Goal: Task Accomplishment & Management: Manage account settings

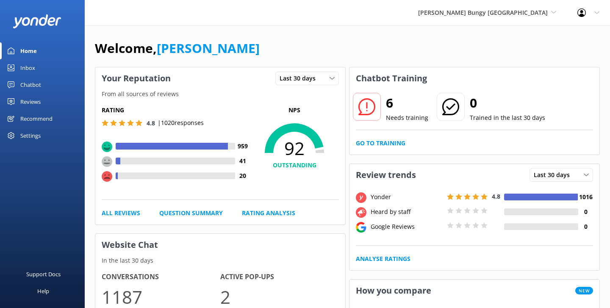
click at [324, 48] on div "Welcome, [PERSON_NAME]" at bounding box center [347, 52] width 505 height 29
click at [50, 84] on link "Chatbot" at bounding box center [42, 84] width 85 height 17
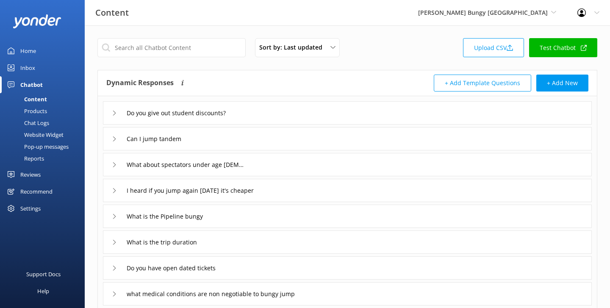
click at [118, 107] on div "Do you give out student discounts?" at bounding box center [174, 113] width 125 height 14
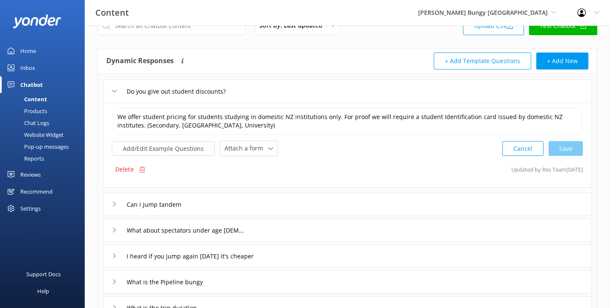
scroll to position [25, 0]
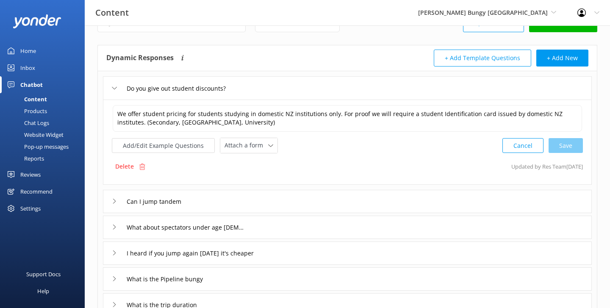
click at [114, 201] on icon at bounding box center [114, 201] width 5 height 5
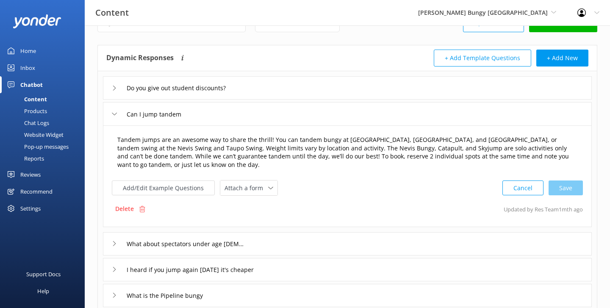
click at [240, 145] on textarea "Tandem jumps are an awesome way to share the thrill! You can tandem bungy at [G…" at bounding box center [348, 152] width 470 height 43
click at [117, 109] on div "Can I jump tandem" at bounding box center [147, 114] width 71 height 14
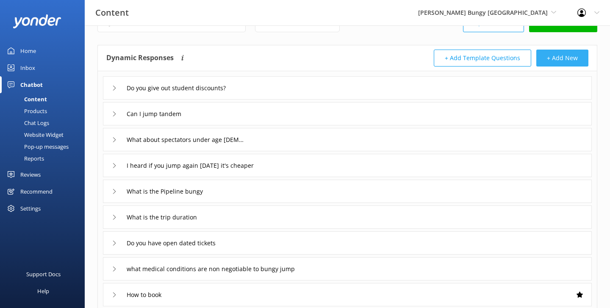
click at [552, 51] on button "+ Add New" at bounding box center [563, 58] width 52 height 17
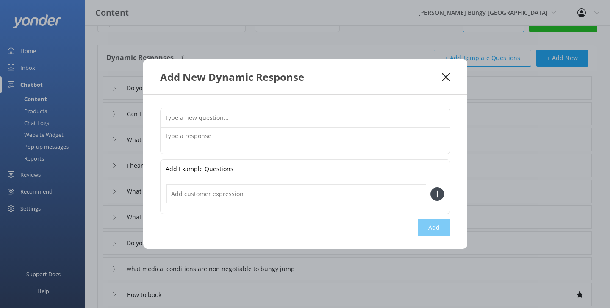
click at [446, 79] on icon at bounding box center [446, 77] width 8 height 8
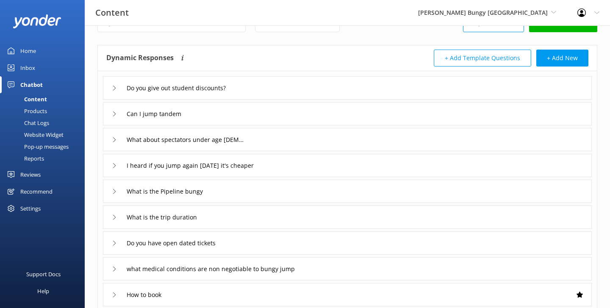
click at [54, 120] on link "Chat Logs" at bounding box center [45, 123] width 80 height 12
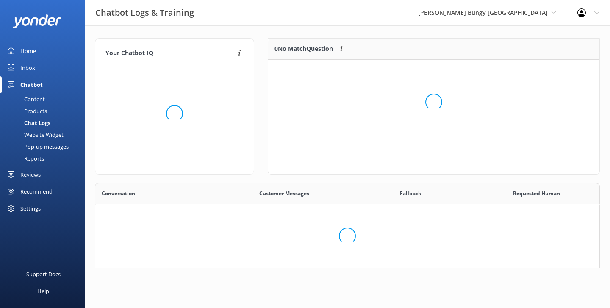
scroll to position [297, 504]
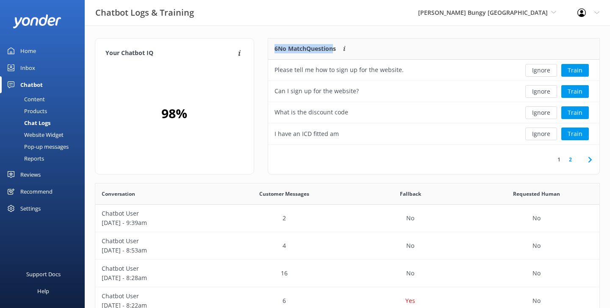
drag, startPoint x: 273, startPoint y: 47, endPoint x: 336, endPoint y: 47, distance: 62.3
click at [336, 47] on div "6 No Match Questions Customers sometimes ask questions that don't fully match a…" at bounding box center [391, 49] width 247 height 21
click at [321, 36] on div "Your Chatbot IQ Your Chatbot IQ is the percentage of trained FAQs against untra…" at bounding box center [348, 276] width 526 height 502
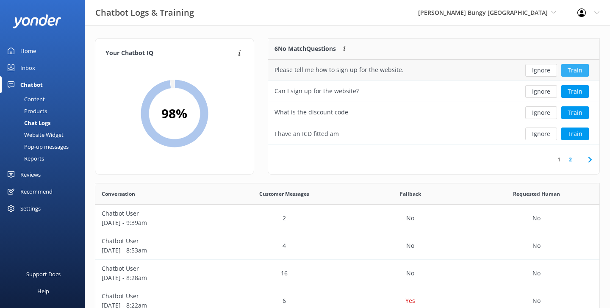
click at [570, 67] on button "Train" at bounding box center [576, 70] width 28 height 13
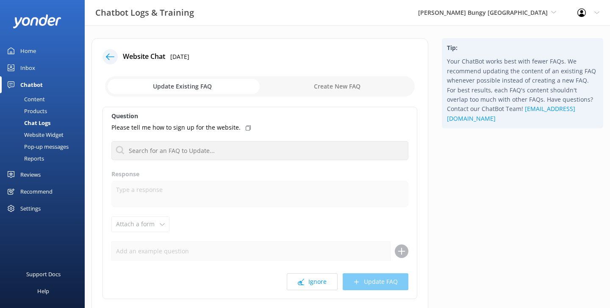
click at [108, 51] on div at bounding box center [110, 56] width 15 height 15
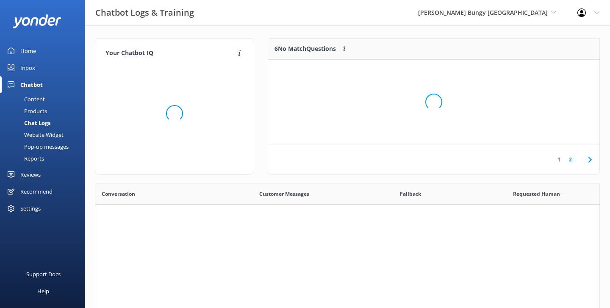
scroll to position [297, 504]
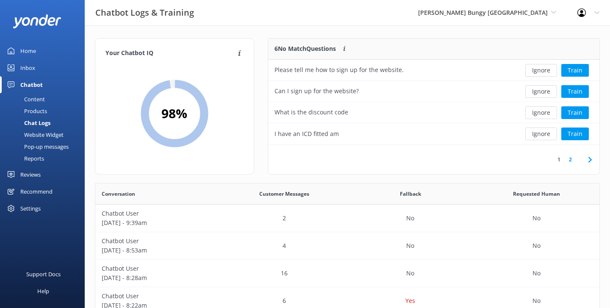
click at [33, 100] on div "Content" at bounding box center [25, 99] width 40 height 12
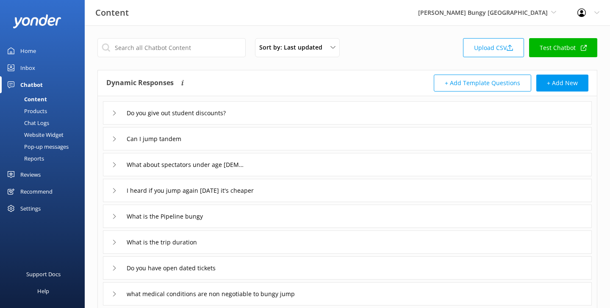
click at [38, 132] on div "Website Widget" at bounding box center [34, 135] width 59 height 12
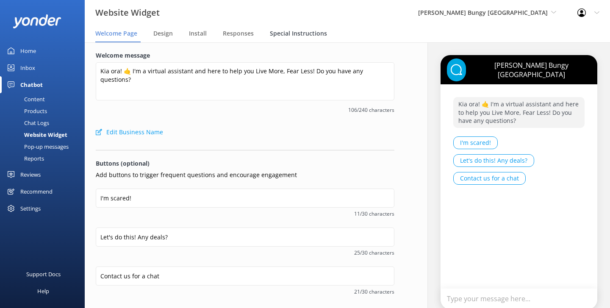
click at [294, 33] on span "Special Instructions" at bounding box center [298, 33] width 57 height 8
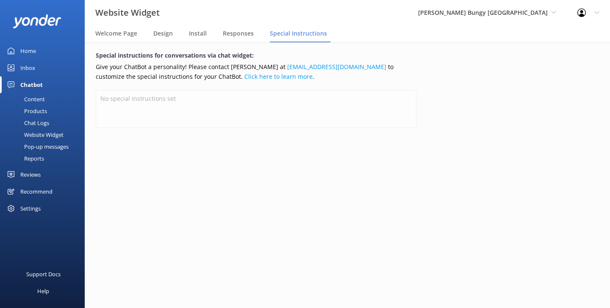
click at [37, 100] on div "Content" at bounding box center [25, 99] width 40 height 12
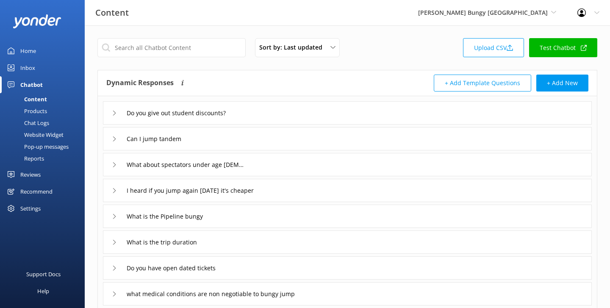
click at [118, 111] on div "Do you give out student discounts?" at bounding box center [174, 113] width 125 height 14
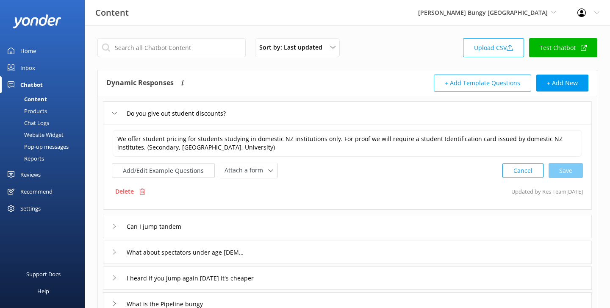
click at [110, 107] on div "Do you give out student discounts?" at bounding box center [347, 112] width 489 height 23
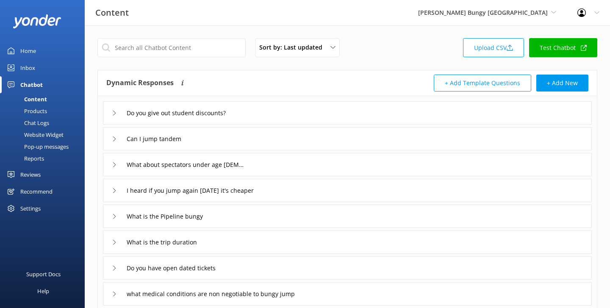
click at [213, 71] on div "Dynamic Responses Dynamic responses rely on the Large Language Model to create …" at bounding box center [347, 83] width 499 height 26
click at [45, 150] on div "Pop-up messages" at bounding box center [37, 147] width 64 height 12
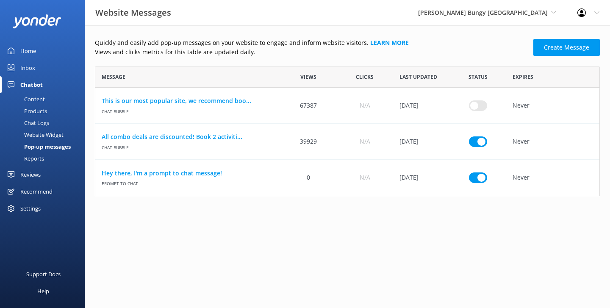
scroll to position [130, 505]
click at [564, 51] on link "Create Message" at bounding box center [567, 47] width 67 height 17
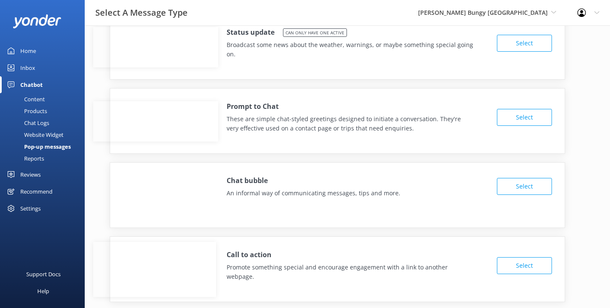
scroll to position [25, 0]
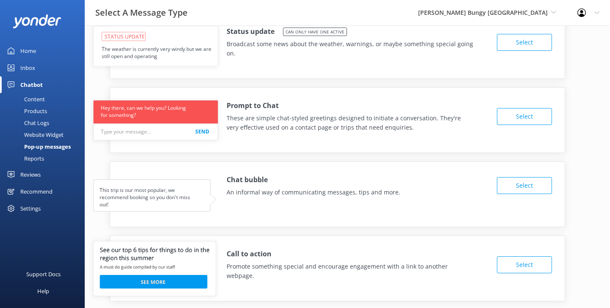
drag, startPoint x: 168, startPoint y: 56, endPoint x: 91, endPoint y: 50, distance: 77.4
click at [91, 50] on div "Status update Can only have one active Broadcast some news about the weather, w…" at bounding box center [348, 163] width 526 height 326
click at [164, 55] on use at bounding box center [155, 46] width 125 height 40
click at [39, 160] on div "Reports" at bounding box center [24, 159] width 39 height 12
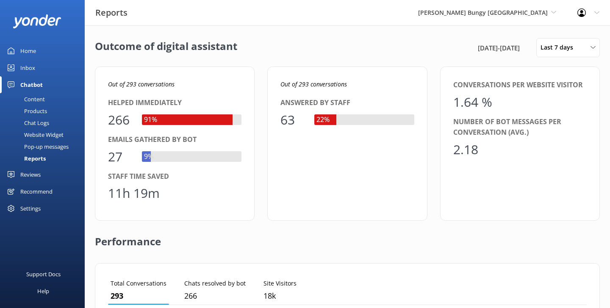
scroll to position [6, 0]
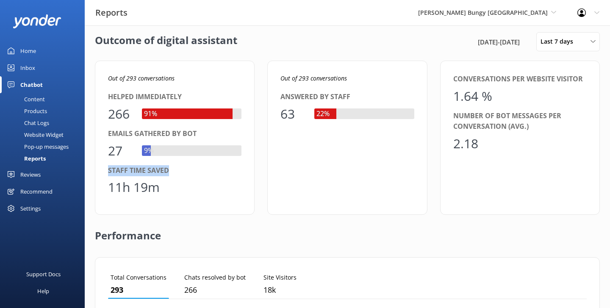
drag, startPoint x: 173, startPoint y: 167, endPoint x: 109, endPoint y: 163, distance: 63.3
click at [109, 163] on div "Out of 293 conversations Helped immediately 266 91% Emails gathered by bot 27 9…" at bounding box center [175, 138] width 160 height 154
click at [174, 175] on div "Staff time saved" at bounding box center [175, 170] width 134 height 11
drag, startPoint x: 184, startPoint y: 81, endPoint x: 99, endPoint y: 79, distance: 84.4
click at [99, 79] on div "Out of 293 conversations Helped immediately 266 91% Emails gathered by bot 27 9…" at bounding box center [175, 138] width 160 height 154
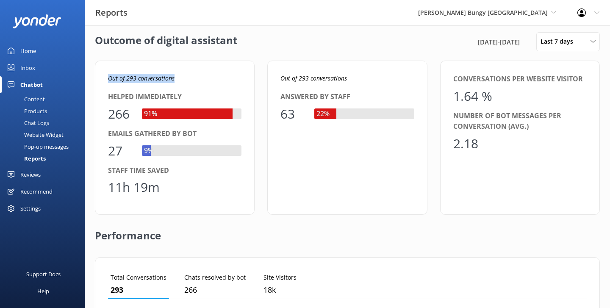
click at [158, 70] on div "Out of 293 conversations Helped immediately 266 91% Emails gathered by bot 27 9…" at bounding box center [175, 138] width 160 height 154
click at [555, 49] on div "Last 7 days Last 7 days Last 30 days Last month Last 90 days Last 180 days Cust…" at bounding box center [569, 41] width 64 height 19
click at [415, 53] on div "Outcome of digital assistant [DATE] - [DATE] Last 7 days Last 7 days Last 30 da…" at bounding box center [348, 303] width 526 height 566
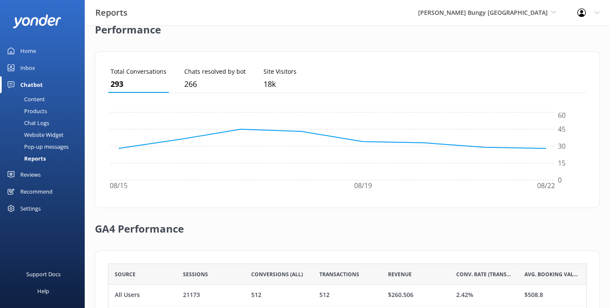
scroll to position [283, 0]
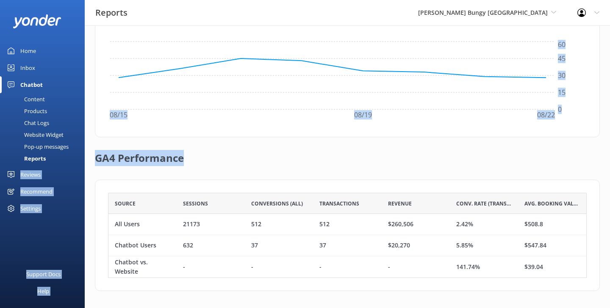
drag, startPoint x: 189, startPoint y: 154, endPoint x: 80, endPoint y: 157, distance: 109.4
click at [80, 157] on div "Reports [PERSON_NAME] Bungy [GEOGRAPHIC_DATA] Yonder Zipline Yonder demo Yonder…" at bounding box center [305, 26] width 610 height 566
click at [131, 167] on h2 "GA4 Performance" at bounding box center [139, 154] width 89 height 34
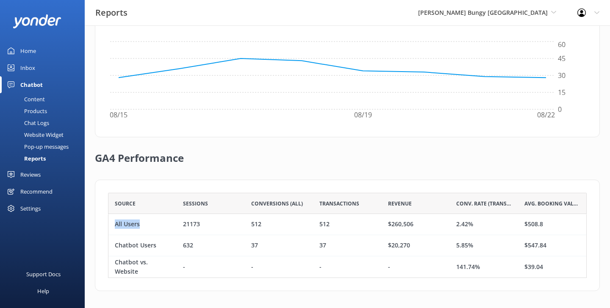
drag, startPoint x: 147, startPoint y: 226, endPoint x: 107, endPoint y: 222, distance: 39.7
click at [107, 222] on div "Source Sessions Conversions (All) Transactions Revenue Conv. Rate (Transactions…" at bounding box center [347, 235] width 505 height 111
click at [130, 226] on div "All Users" at bounding box center [127, 224] width 25 height 9
drag, startPoint x: 484, startPoint y: 226, endPoint x: 451, endPoint y: 225, distance: 32.2
click at [451, 225] on div "2.42%" at bounding box center [484, 224] width 68 height 21
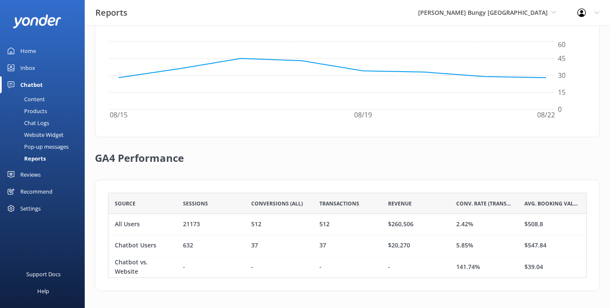
click at [398, 163] on div "GA4 Performance" at bounding box center [347, 158] width 505 height 42
drag, startPoint x: 155, startPoint y: 245, endPoint x: 106, endPoint y: 245, distance: 48.8
click at [106, 245] on div "Source Sessions Conversions (All) Transactions Revenue Conv. Rate (Transactions…" at bounding box center [347, 235] width 505 height 111
click at [126, 243] on div "Chatbot Users" at bounding box center [136, 245] width 42 height 9
drag, startPoint x: 471, startPoint y: 248, endPoint x: 450, endPoint y: 245, distance: 21.0
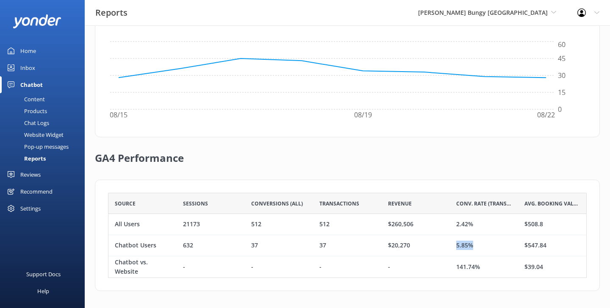
click at [450, 245] on div "5.85%" at bounding box center [484, 245] width 68 height 21
click at [444, 249] on div "$20,270" at bounding box center [416, 245] width 68 height 21
drag, startPoint x: 413, startPoint y: 205, endPoint x: 380, endPoint y: 205, distance: 33.5
click at [380, 205] on div "Source Sessions Conversions (All) Transactions Revenue Conv. Rate (Transactions…" at bounding box center [347, 203] width 479 height 21
click at [380, 205] on div "Transactions" at bounding box center [347, 203] width 68 height 21
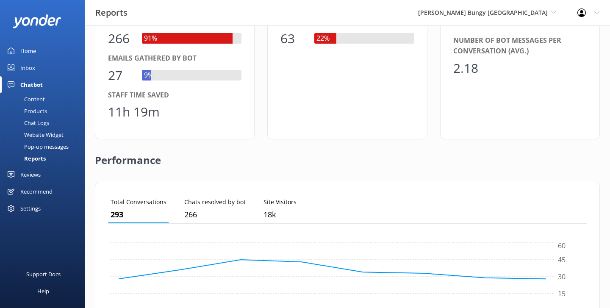
scroll to position [0, 0]
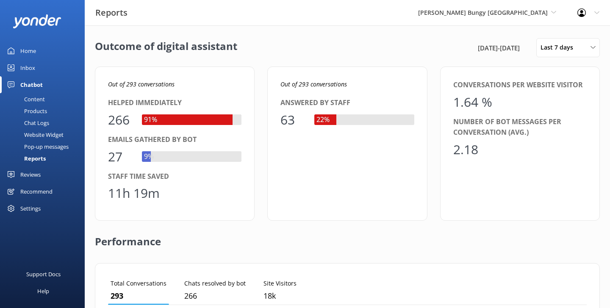
click at [348, 65] on div "Outcome of digital assistant [DATE] - [DATE] Last 7 days Last 7 days Last 30 da…" at bounding box center [348, 308] width 526 height 566
click at [39, 187] on div "Recommend" at bounding box center [36, 191] width 32 height 17
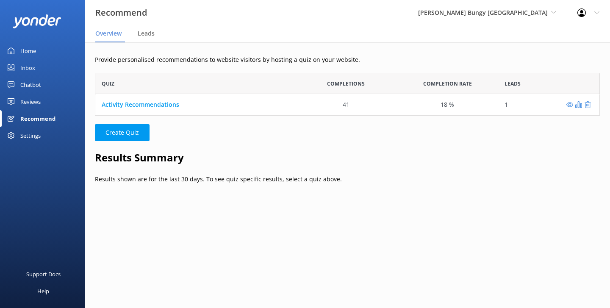
scroll to position [43, 505]
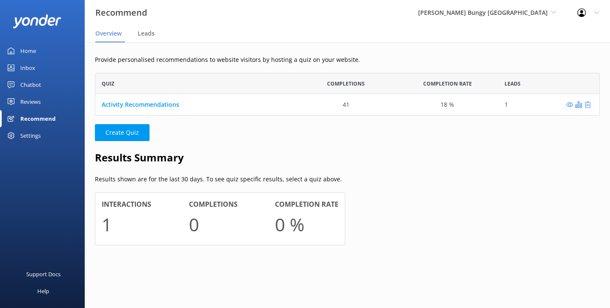
click at [494, 7] on div "[PERSON_NAME] Bungy [GEOGRAPHIC_DATA] Yonder Zipline Yonder demo Yonder Luxury …" at bounding box center [487, 12] width 159 height 25
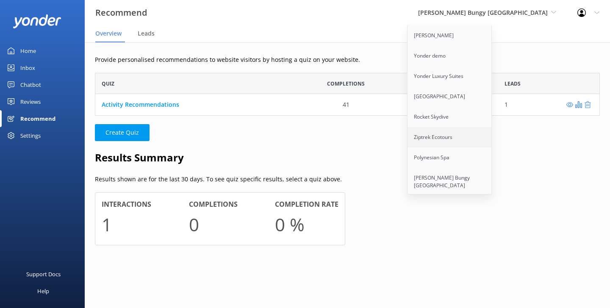
click at [477, 137] on link "Ziptrek Ecotours" at bounding box center [450, 137] width 85 height 20
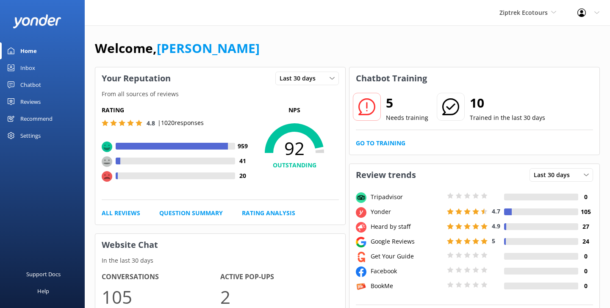
click at [38, 121] on div "Recommend" at bounding box center [36, 118] width 32 height 17
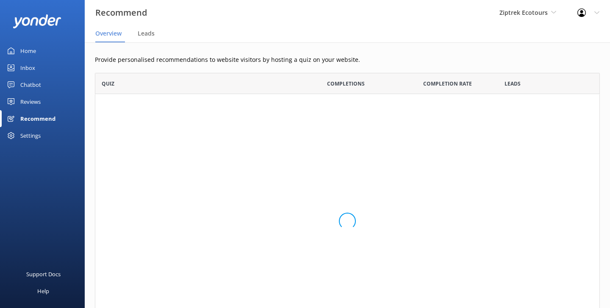
scroll to position [64, 505]
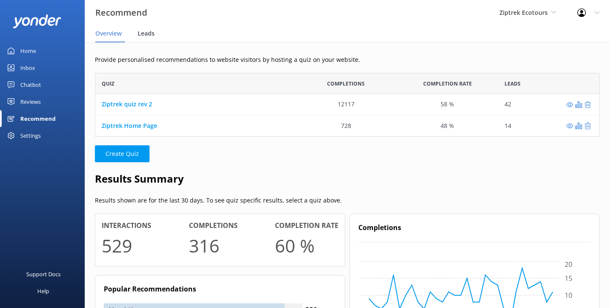
click at [153, 34] on span "Leads" at bounding box center [146, 33] width 17 height 8
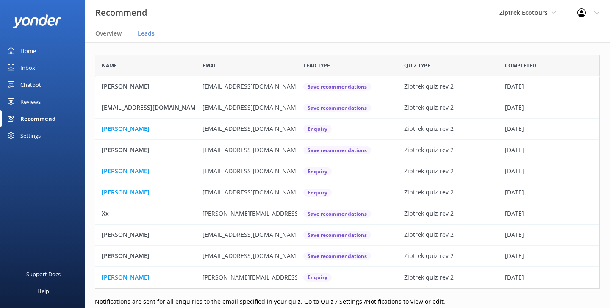
scroll to position [234, 505]
click at [107, 128] on p "[PERSON_NAME]" at bounding box center [126, 128] width 48 height 9
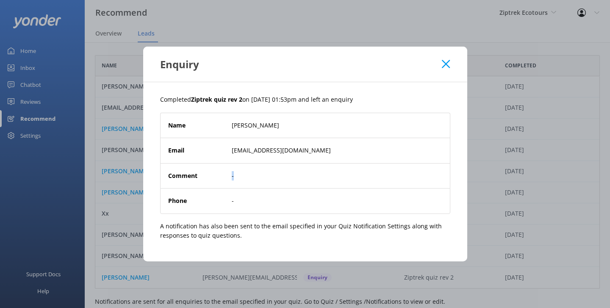
drag, startPoint x: 279, startPoint y: 176, endPoint x: 208, endPoint y: 174, distance: 70.4
click at [208, 174] on div "Comment -" at bounding box center [305, 175] width 274 height 9
click at [352, 101] on p "Completed Ziptrek quiz rev 2 on [DATE] 01:53pm and left an enquiry" at bounding box center [305, 99] width 290 height 9
click at [446, 70] on div "Enquiry" at bounding box center [305, 64] width 324 height 35
click at [445, 64] on use at bounding box center [446, 64] width 8 height 8
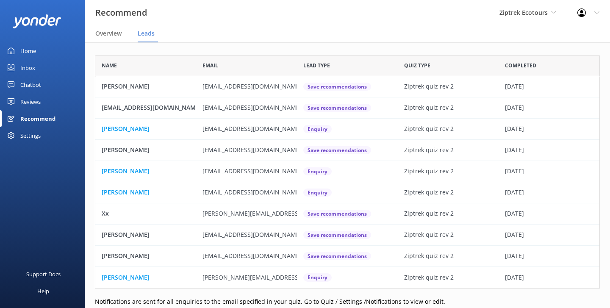
click at [42, 98] on link "Reviews" at bounding box center [42, 101] width 85 height 17
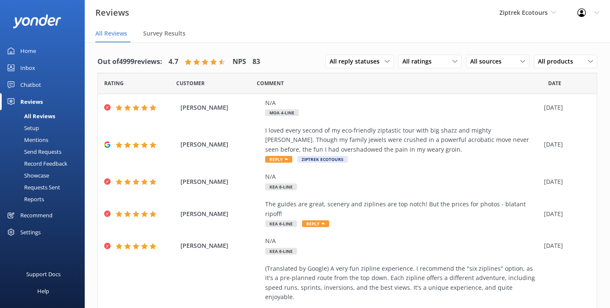
click at [35, 128] on div "Setup" at bounding box center [22, 128] width 34 height 12
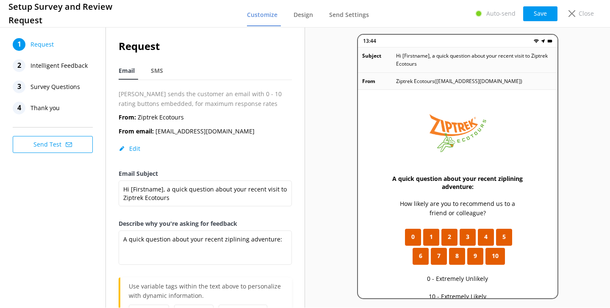
click at [479, 253] on div "9" at bounding box center [476, 256] width 16 height 17
click at [81, 64] on span "Intelligent Feedback" at bounding box center [59, 65] width 57 height 13
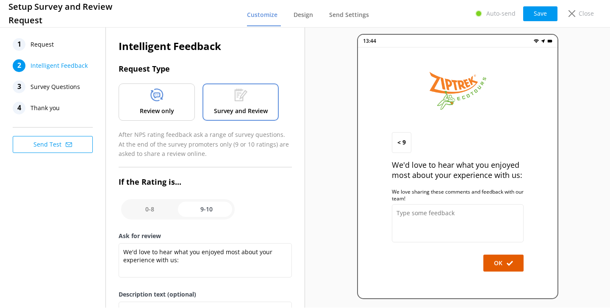
click at [160, 113] on p "Review only" at bounding box center [157, 110] width 34 height 9
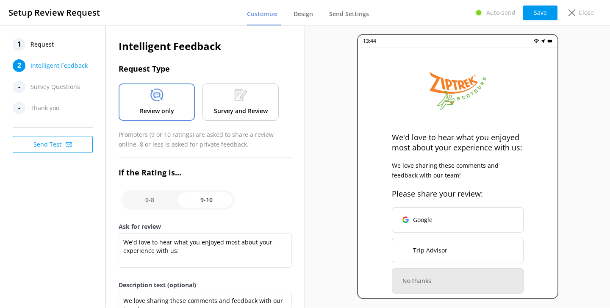
click at [226, 109] on p "Survey and Review" at bounding box center [241, 110] width 54 height 9
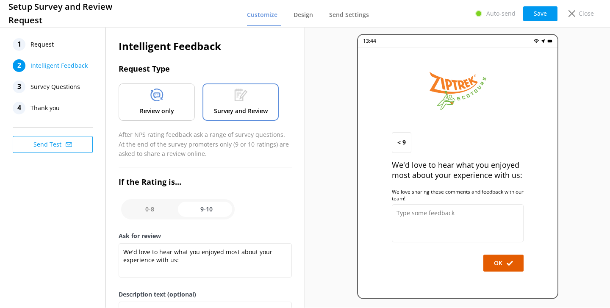
click at [78, 94] on nav "1 Request 2 Intelligent Feedback 3 Survey Questions 4 Thank you" at bounding box center [55, 76] width 85 height 76
click at [69, 88] on span "Survey Questions" at bounding box center [56, 87] width 50 height 13
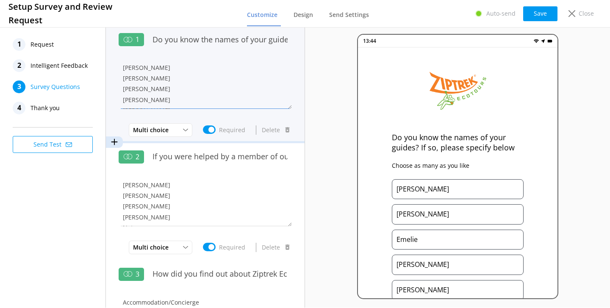
click at [209, 92] on textarea "[PERSON_NAME] [PERSON_NAME] [PERSON_NAME] [PERSON_NAME] [PERSON_NAME] Aiden [PE…" at bounding box center [205, 83] width 173 height 51
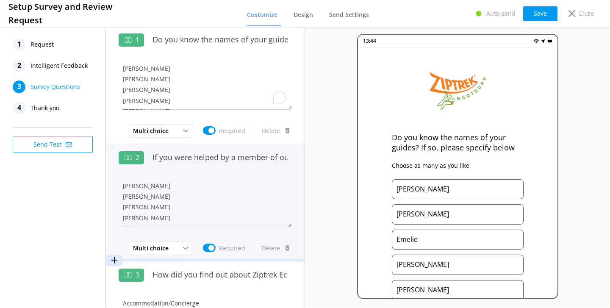
click at [235, 172] on div "If you were helped by a member of our Guest Services Team, do you remember thei…" at bounding box center [220, 162] width 144 height 28
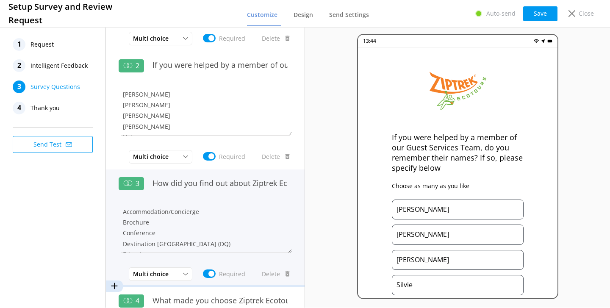
scroll to position [92, 0]
click at [236, 219] on textarea "Accommodation/Concierge Brochure Conference Destination [GEOGRAPHIC_DATA] (DQ) …" at bounding box center [205, 227] width 173 height 51
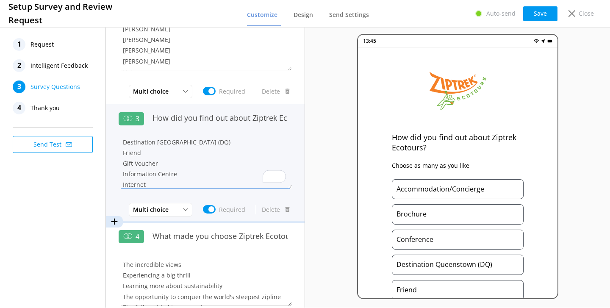
scroll to position [158, 0]
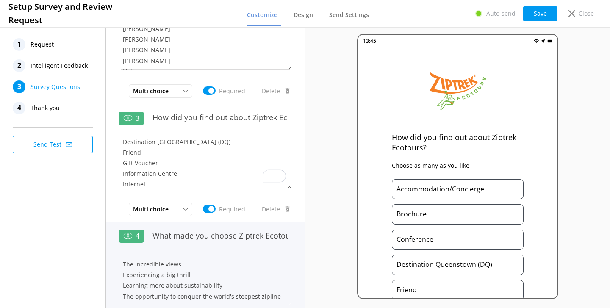
click at [251, 269] on textarea "The incredible views Experiencing a big thrill Learning more about sustainabili…" at bounding box center [205, 280] width 173 height 51
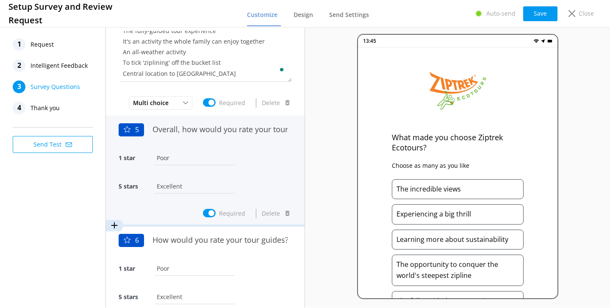
click at [254, 157] on div "1 star Poor" at bounding box center [205, 162] width 173 height 28
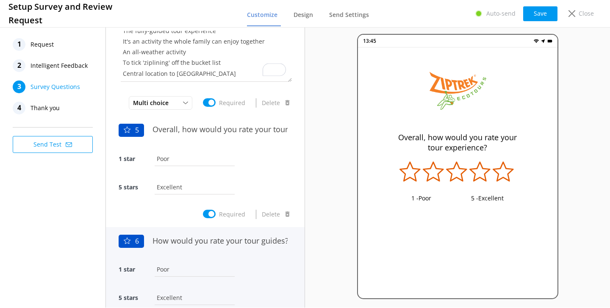
click at [239, 266] on div "1 star Poor" at bounding box center [205, 274] width 173 height 28
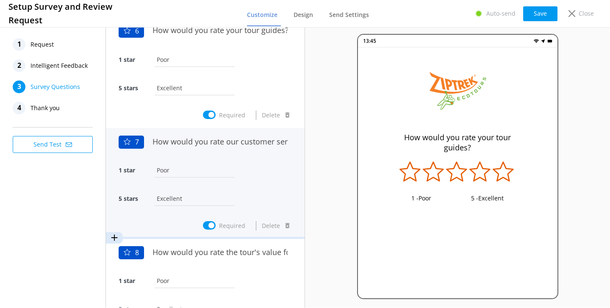
click at [222, 189] on input "Excellent" at bounding box center [195, 198] width 84 height 19
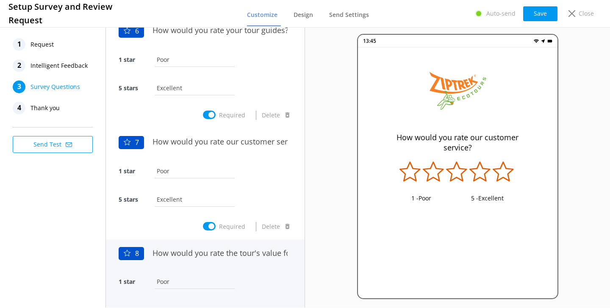
click at [211, 267] on div "How would you rate the tour's value for money?" at bounding box center [220, 258] width 144 height 28
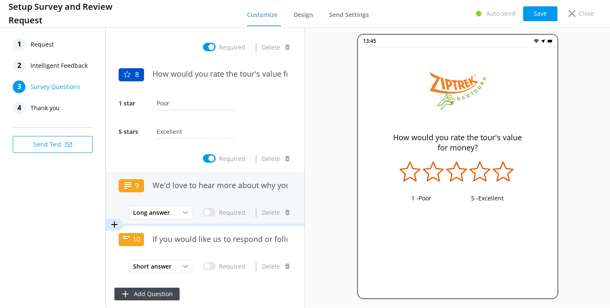
click at [218, 194] on div "We'd love to hear more about why you chose these ratings, leave any further fee…" at bounding box center [220, 190] width 144 height 28
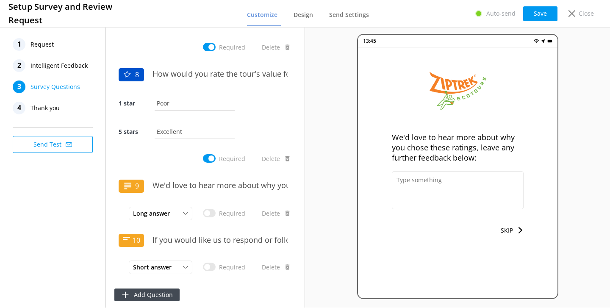
click at [64, 104] on div "4 Thank you" at bounding box center [55, 108] width 85 height 13
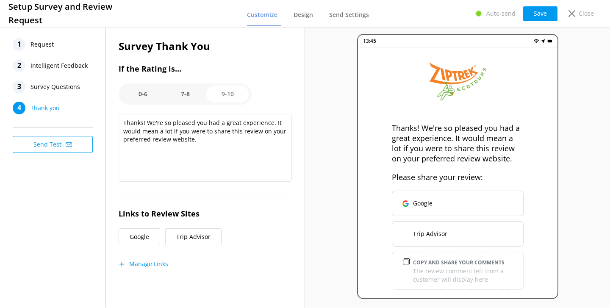
click at [190, 93] on option "7-8" at bounding box center [185, 94] width 42 height 17
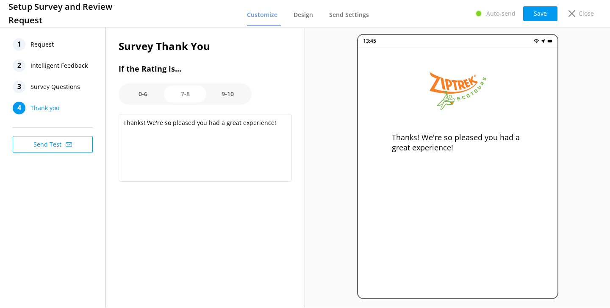
click at [140, 96] on option "0-6" at bounding box center [143, 94] width 42 height 17
click at [179, 96] on option "7-8" at bounding box center [185, 94] width 42 height 17
click at [133, 95] on option "0-6" at bounding box center [143, 94] width 42 height 17
click at [222, 92] on option "9-10" at bounding box center [227, 94] width 42 height 17
type textarea "Thanks! We're so pleased you had a great experience. It would mean a lot if you…"
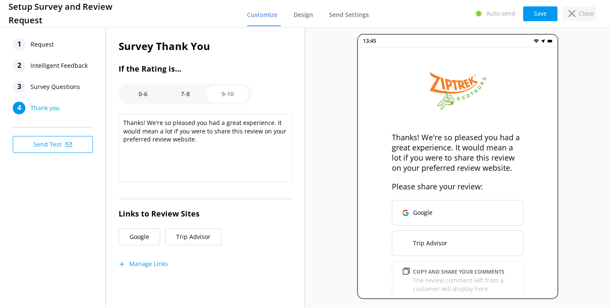
click at [593, 16] on p "Close" at bounding box center [586, 13] width 15 height 9
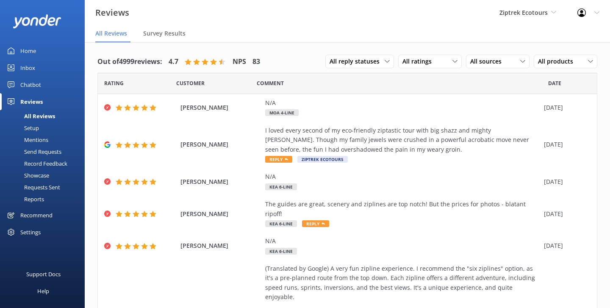
click at [44, 138] on div "Mentions" at bounding box center [26, 140] width 43 height 12
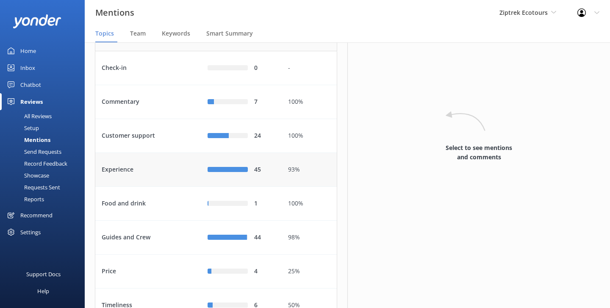
click at [190, 179] on div "Experience" at bounding box center [148, 170] width 106 height 34
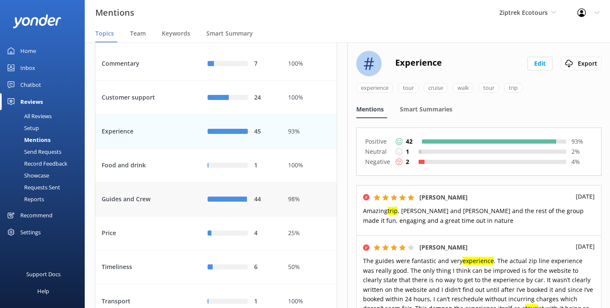
click at [141, 208] on div "Guides and Crew" at bounding box center [148, 200] width 106 height 34
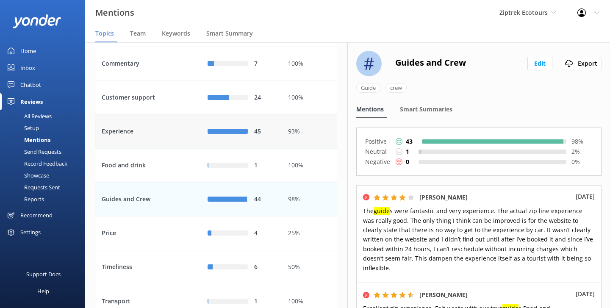
click at [176, 149] on div "Experience" at bounding box center [148, 132] width 106 height 34
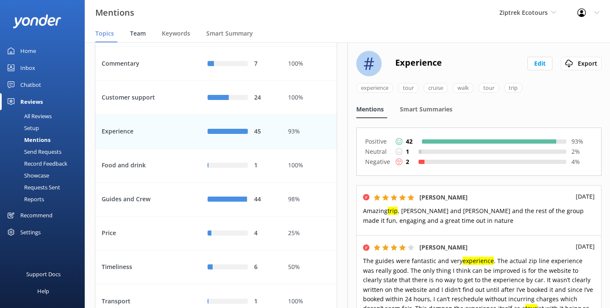
click at [139, 29] on span "Team" at bounding box center [138, 33] width 16 height 8
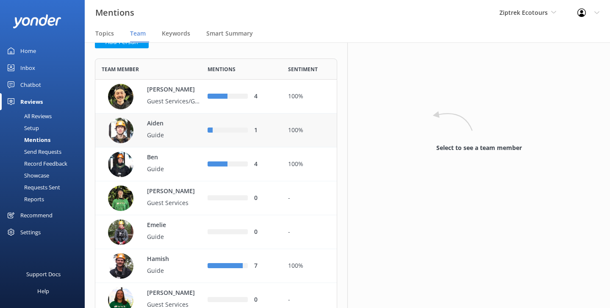
scroll to position [41, 0]
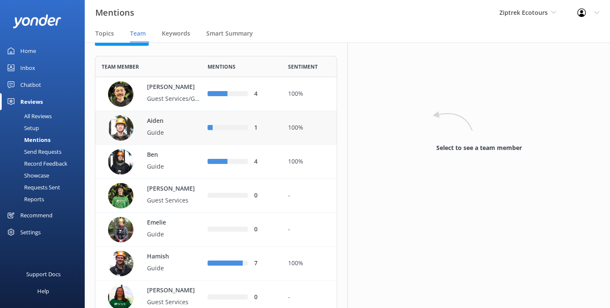
click at [184, 173] on div "Ben Guide" at bounding box center [155, 161] width 94 height 25
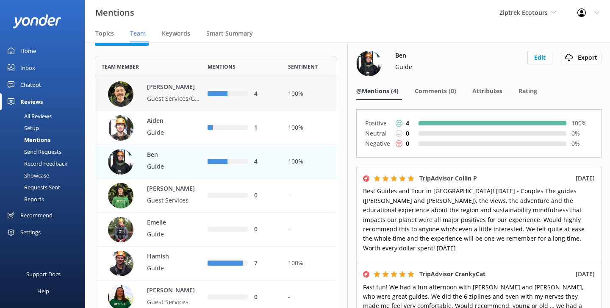
click at [181, 100] on p "Guest Services/Guide" at bounding box center [174, 98] width 55 height 9
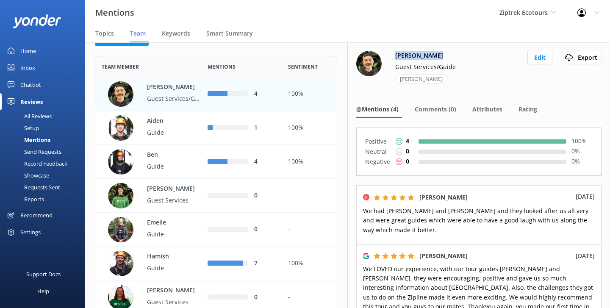
drag, startPoint x: 423, startPoint y: 59, endPoint x: 394, endPoint y: 56, distance: 28.5
click at [394, 56] on div "[PERSON_NAME] Guest Services/Guide [PERSON_NAME]" at bounding box center [421, 73] width 69 height 44
click at [437, 52] on div "[PERSON_NAME] Guest Services/Guide [PERSON_NAME]" at bounding box center [421, 73] width 69 height 44
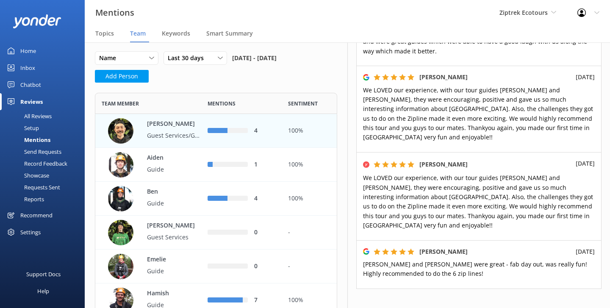
scroll to position [3, 0]
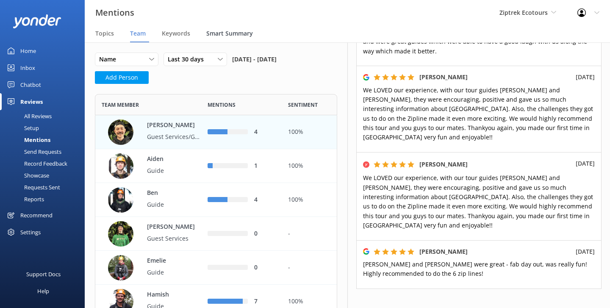
click at [207, 31] on span "Smart Summary" at bounding box center [229, 33] width 47 height 8
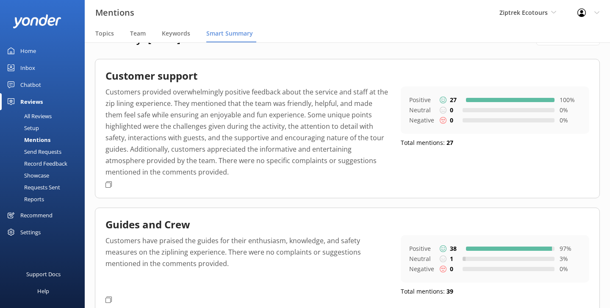
scroll to position [24, 0]
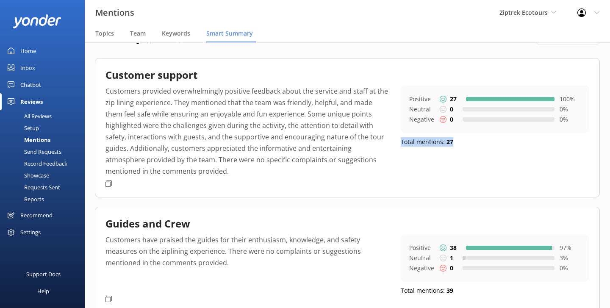
drag, startPoint x: 396, startPoint y: 146, endPoint x: 487, endPoint y: 142, distance: 91.3
click at [487, 142] on div "Customers provided overwhelmingly positive feedback about the service and staff…" at bounding box center [348, 133] width 484 height 95
click at [231, 152] on p "Customers provided overwhelmingly positive feedback about the service and staff…" at bounding box center [247, 132] width 283 height 92
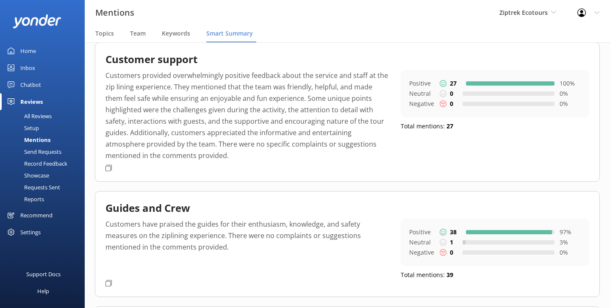
scroll to position [0, 0]
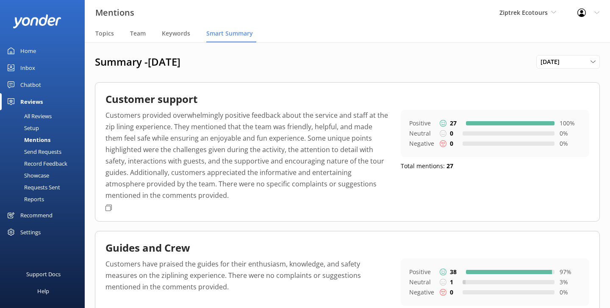
click at [48, 114] on div "All Reviews" at bounding box center [28, 116] width 47 height 12
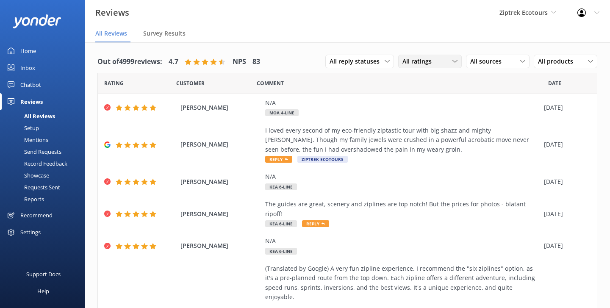
click at [422, 66] on span "All ratings" at bounding box center [420, 61] width 34 height 9
click at [373, 66] on div "All reply statuses All reply statuses Needs a reply Does not need reply" at bounding box center [360, 62] width 69 height 14
click at [481, 60] on span "All sources" at bounding box center [489, 61] width 36 height 9
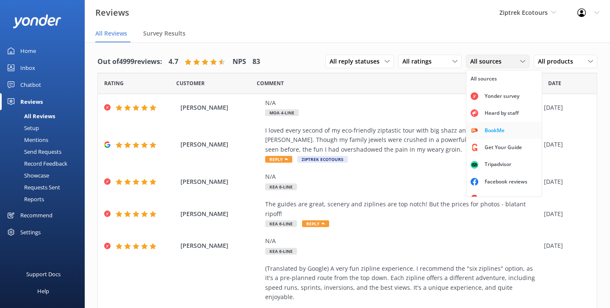
scroll to position [11, 0]
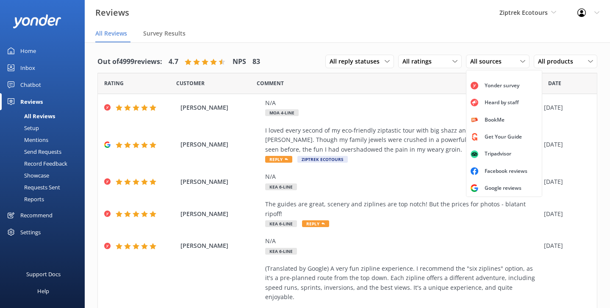
click at [479, 52] on div "All reply statuses All reply statuses Needs a reply Does not need reply All rat…" at bounding box center [462, 62] width 272 height 22
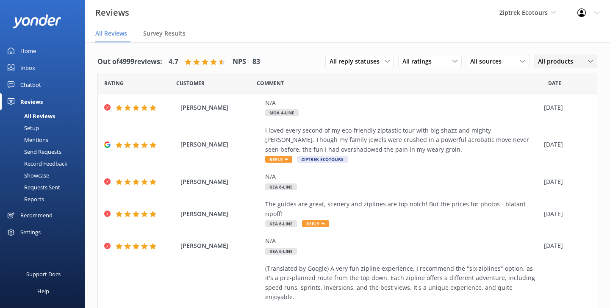
click at [561, 60] on span "All products" at bounding box center [558, 61] width 40 height 9
click at [562, 66] on div "All products All products Moa Off-Peak Kereru 2-Line + Drop Line 6 Moa 4-Line K…" at bounding box center [566, 62] width 64 height 14
click at [240, 133] on div "[PERSON_NAME] I loved every second of my eco-friendly ziptastic tour with big s…" at bounding box center [347, 145] width 499 height 47
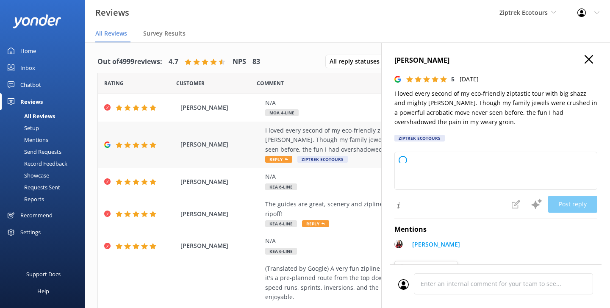
type textarea "Kia ora, Thanks so much for your awesome review! We're stoked you had such a me…"
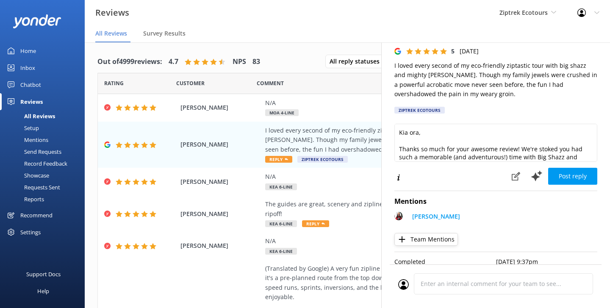
scroll to position [1, 0]
click at [339, 34] on nav "All Reviews Survey Results" at bounding box center [348, 33] width 526 height 17
click at [311, 69] on div "Out of 4999 reviews: 4.7 NPS 83 All reply statuses All reply statuses Needs a r…" at bounding box center [348, 62] width 500 height 22
click at [171, 203] on div "[PERSON_NAME] The guides are great, scenery and ziplines are top notch! But the…" at bounding box center [347, 213] width 499 height 37
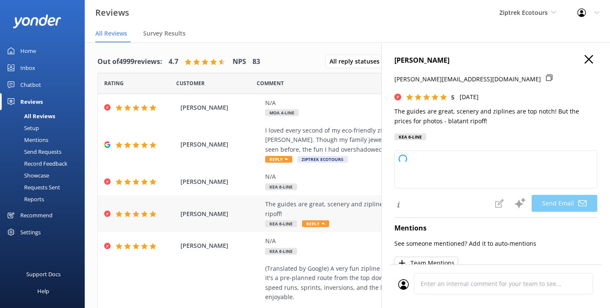
type textarea "Kia [PERSON_NAME], Thanks so much for your awesome feedback! We're stoked you h…"
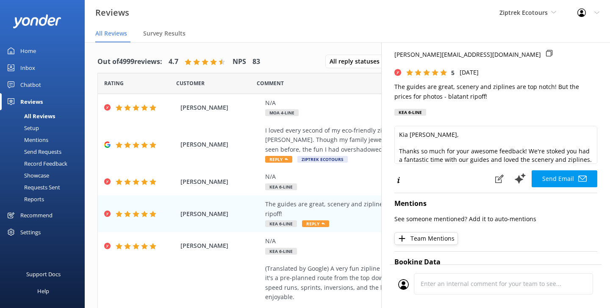
scroll to position [27, 0]
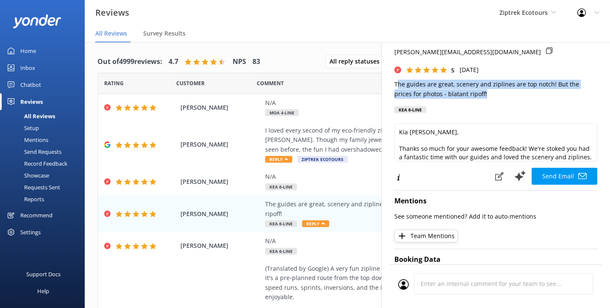
drag, startPoint x: 476, startPoint y: 91, endPoint x: 398, endPoint y: 84, distance: 78.4
click at [398, 84] on p "The guides are great, scenery and ziplines are top notch! But the prices for ph…" at bounding box center [496, 89] width 203 height 19
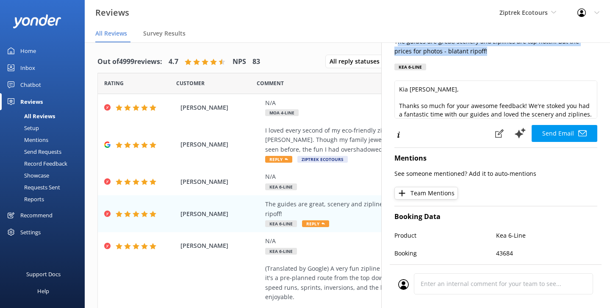
scroll to position [0, 0]
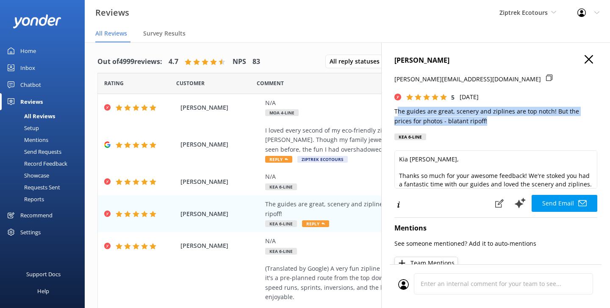
click at [487, 124] on p "The guides are great, scenery and ziplines are top notch! But the prices for ph…" at bounding box center [496, 116] width 203 height 19
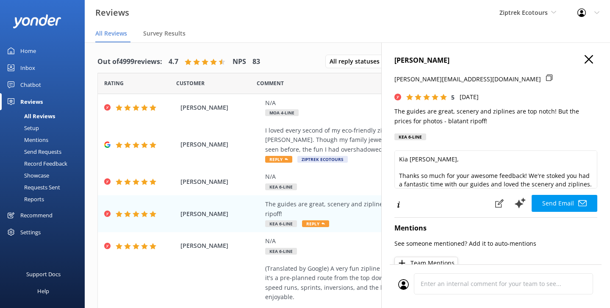
click at [589, 59] on use "button" at bounding box center [589, 59] width 8 height 8
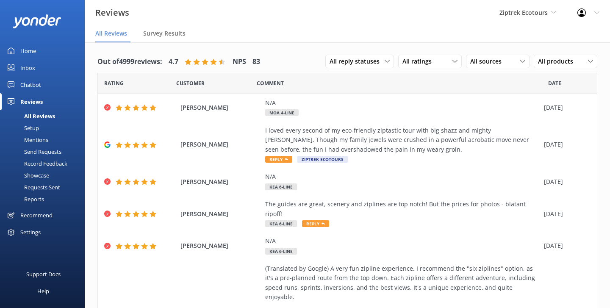
click at [39, 174] on div "Showcase" at bounding box center [27, 176] width 44 height 12
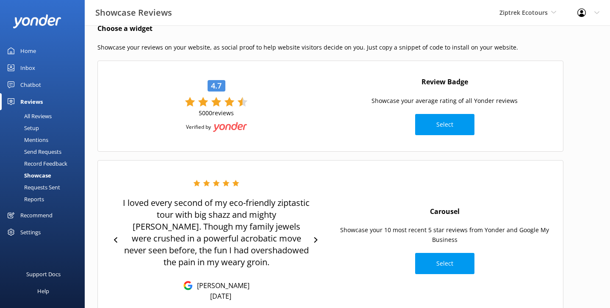
scroll to position [14, 0]
drag, startPoint x: 471, startPoint y: 88, endPoint x: 421, endPoint y: 80, distance: 50.2
click at [421, 80] on div "Review Badge Showcase your average rating of all Yonder reviews Select" at bounding box center [445, 106] width 228 height 67
click at [422, 80] on h4 "Review Badge" at bounding box center [445, 82] width 47 height 11
drag, startPoint x: 482, startPoint y: 82, endPoint x: 414, endPoint y: 81, distance: 67.8
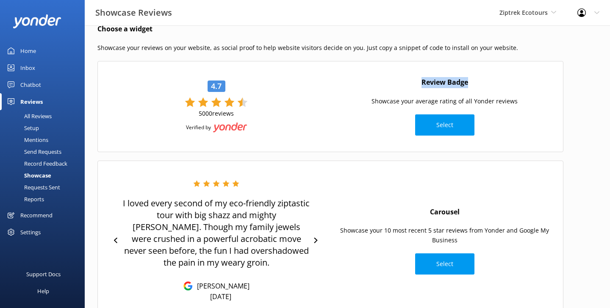
click at [414, 81] on div "Review Badge Showcase your average rating of all Yonder reviews Select" at bounding box center [445, 106] width 228 height 67
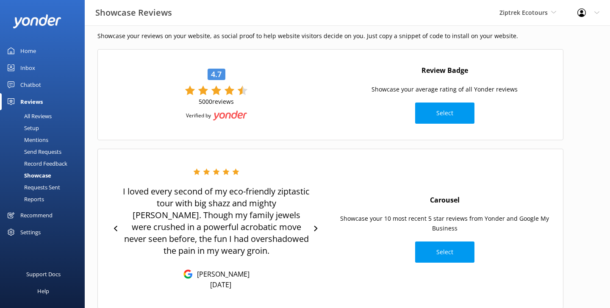
scroll to position [25, 0]
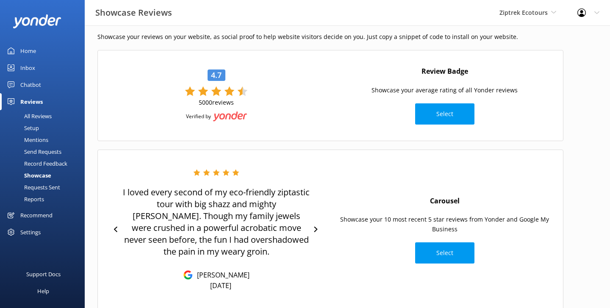
drag, startPoint x: 462, startPoint y: 194, endPoint x: 426, endPoint y: 195, distance: 35.6
click at [426, 195] on div "Carousel Showcase your 10 most recent 5 star reviews from Yonder and Google My …" at bounding box center [445, 230] width 228 height 76
drag, startPoint x: 427, startPoint y: 199, endPoint x: 495, endPoint y: 198, distance: 67.4
click at [495, 198] on div "Carousel Showcase your 10 most recent 5 star reviews from Yonder and Google My …" at bounding box center [445, 230] width 228 height 76
click at [393, 192] on div "Carousel Showcase your 10 most recent 5 star reviews from Yonder and Google My …" at bounding box center [445, 230] width 228 height 76
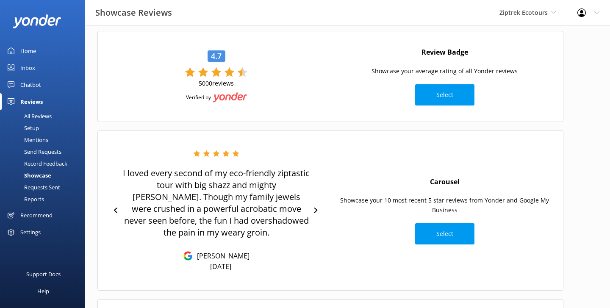
scroll to position [43, 0]
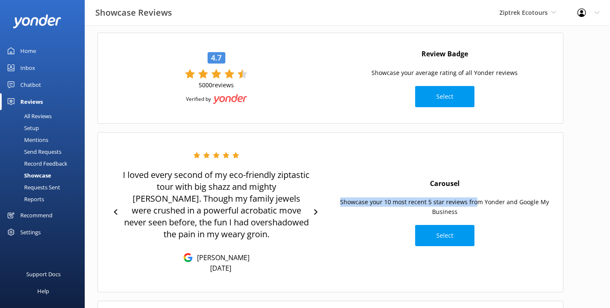
drag, startPoint x: 341, startPoint y: 202, endPoint x: 475, endPoint y: 206, distance: 134.0
click at [475, 206] on p "Showcase your 10 most recent 5 star reviews from Yonder and Google My Business" at bounding box center [445, 207] width 220 height 19
click at [494, 208] on p "Showcase your 10 most recent 5 star reviews from Yonder and Google My Business" at bounding box center [445, 207] width 220 height 19
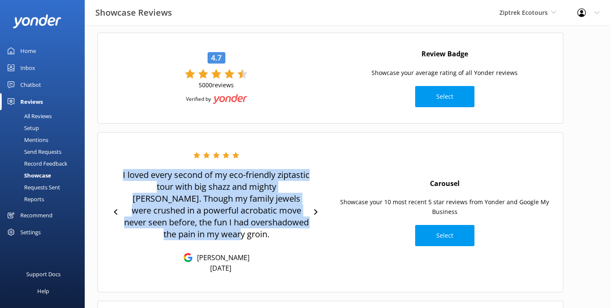
drag, startPoint x: 246, startPoint y: 236, endPoint x: 130, endPoint y: 175, distance: 131.6
click at [130, 175] on p "I loved every second of my eco-friendly ziptastic tour with big shazz and might…" at bounding box center [216, 204] width 187 height 71
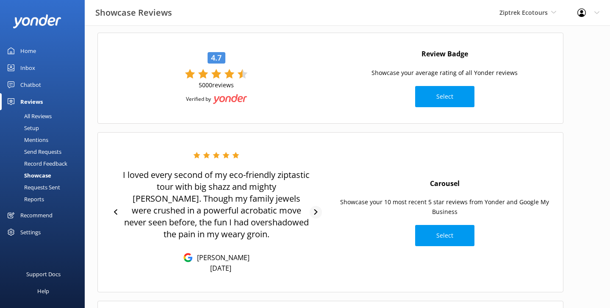
click at [315, 215] on icon at bounding box center [316, 212] width 6 height 6
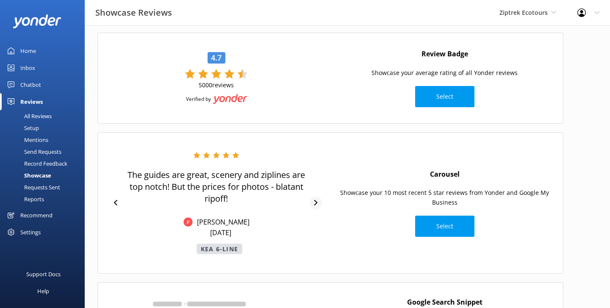
click at [318, 204] on icon at bounding box center [316, 203] width 6 height 6
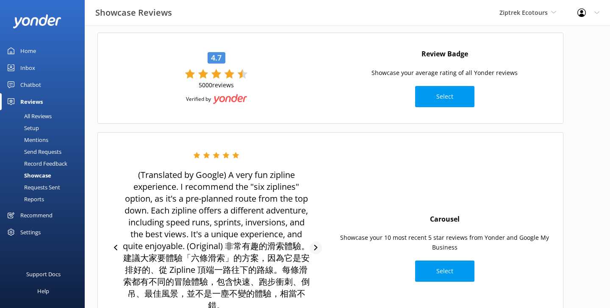
click at [317, 244] on div at bounding box center [316, 248] width 12 height 13
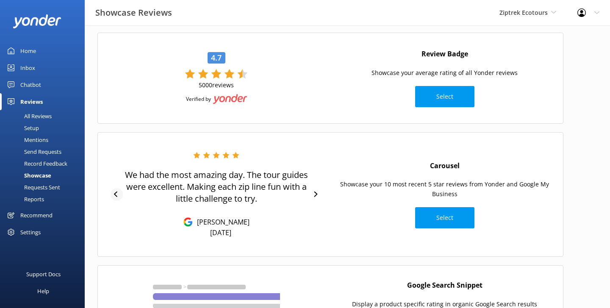
click at [116, 196] on icon at bounding box center [115, 195] width 3 height 6
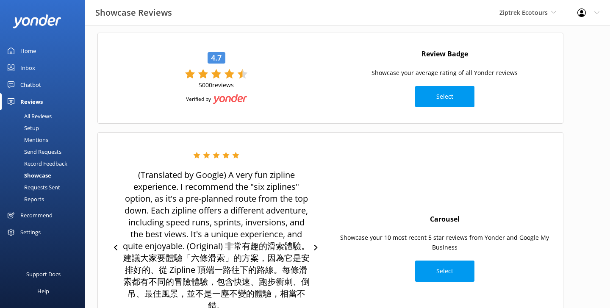
click at [114, 242] on div "(Translated by Google) A very fun zipline experience. I recommend the "six zipl…" at bounding box center [216, 248] width 220 height 192
click at [114, 245] on icon at bounding box center [117, 248] width 6 height 6
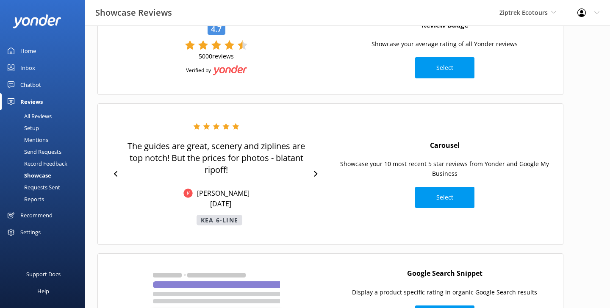
scroll to position [69, 0]
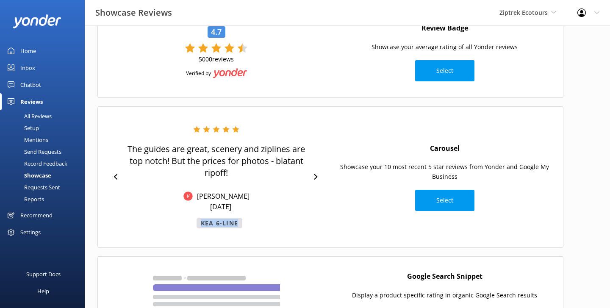
drag, startPoint x: 258, startPoint y: 220, endPoint x: 187, endPoint y: 218, distance: 71.2
click at [187, 218] on div "The guides are great, scenery and ziplines are top notch! But the prices for ph…" at bounding box center [216, 177] width 187 height 103
click at [52, 195] on link "Reports" at bounding box center [45, 199] width 80 height 12
